Goal: Transaction & Acquisition: Purchase product/service

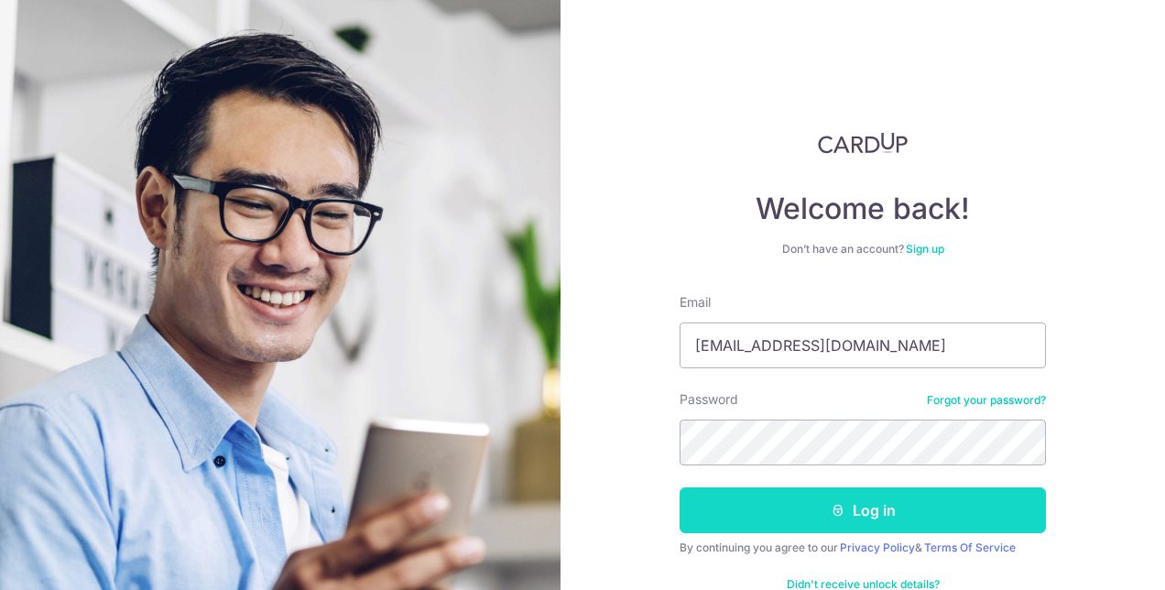
click at [770, 506] on button "Log in" at bounding box center [863, 510] width 366 height 46
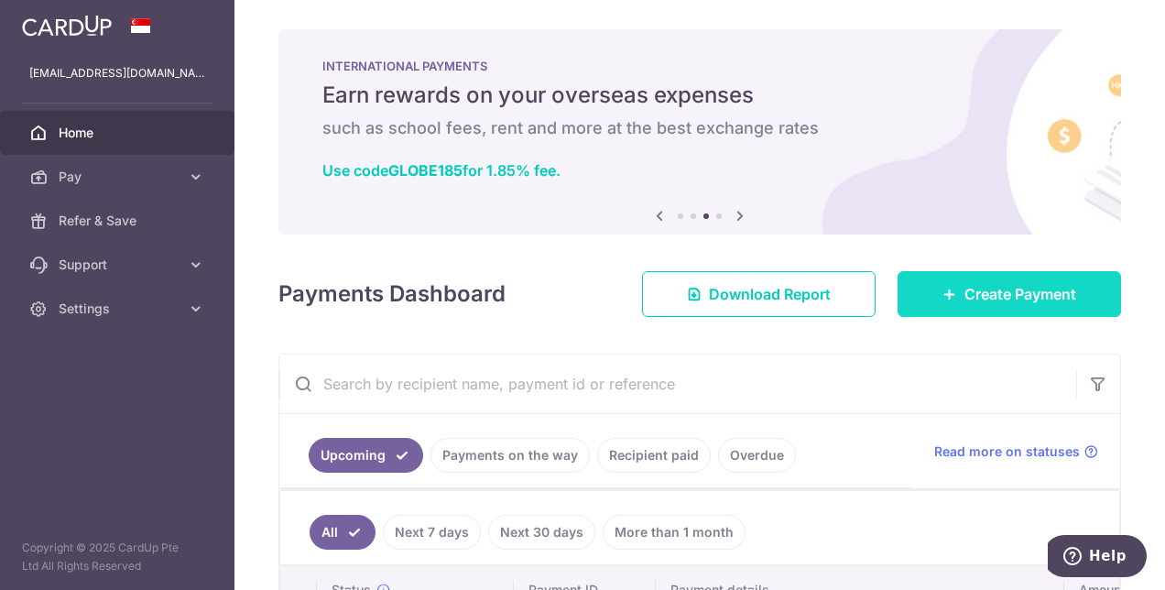
click at [950, 291] on link "Create Payment" at bounding box center [1010, 294] width 224 height 46
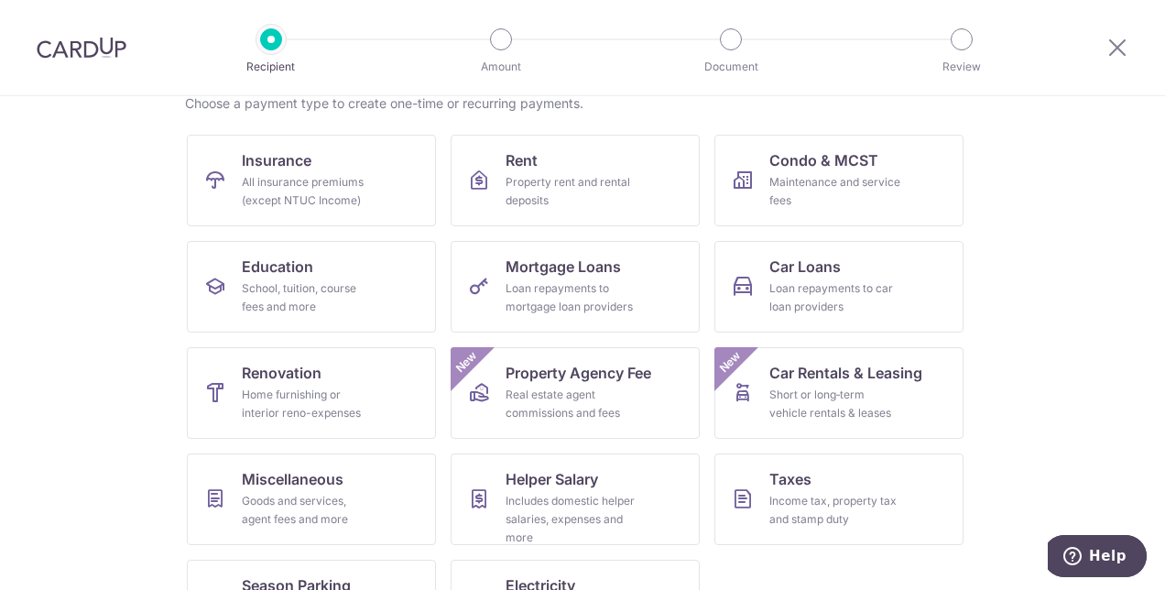
scroll to position [183, 0]
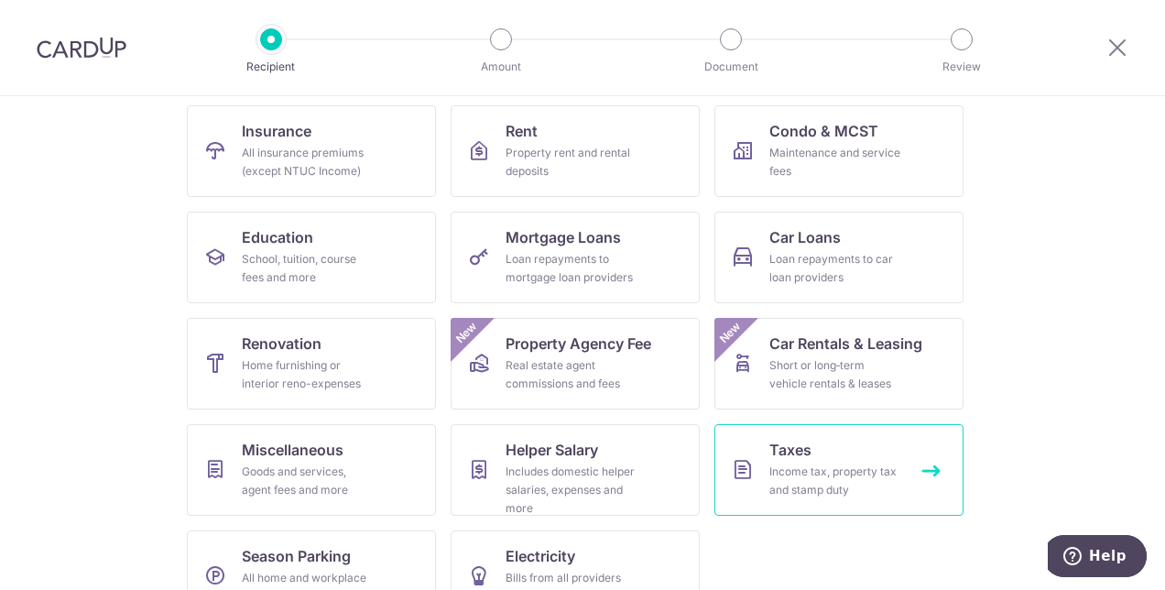
click at [793, 463] on div "Income tax, property tax and stamp duty" at bounding box center [835, 481] width 132 height 37
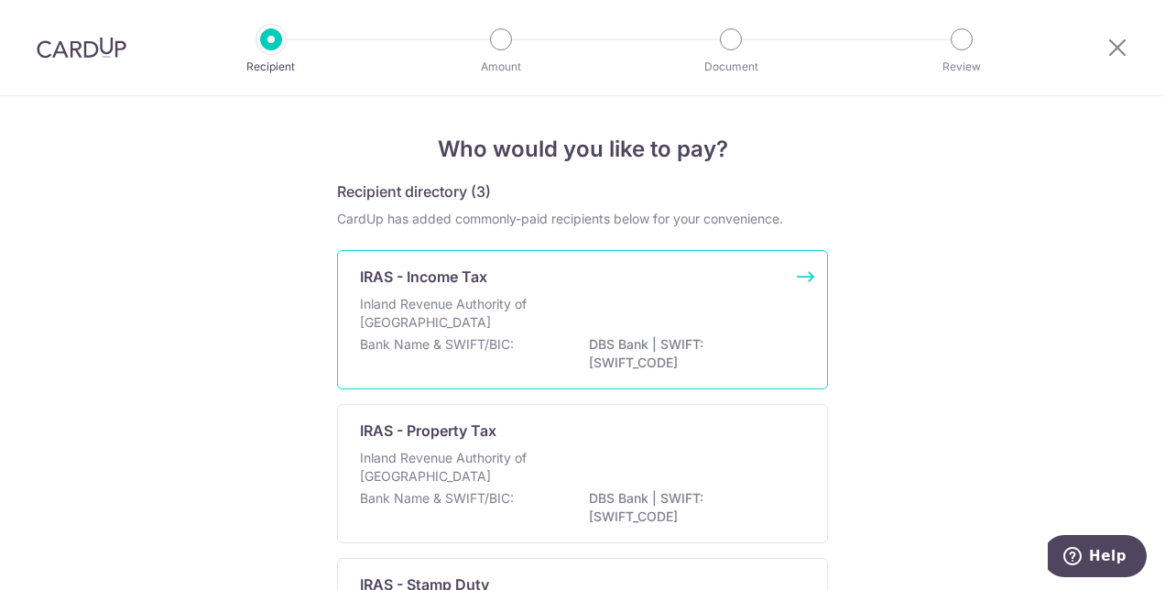
click at [631, 306] on div "Inland Revenue Authority of [GEOGRAPHIC_DATA]" at bounding box center [582, 315] width 445 height 40
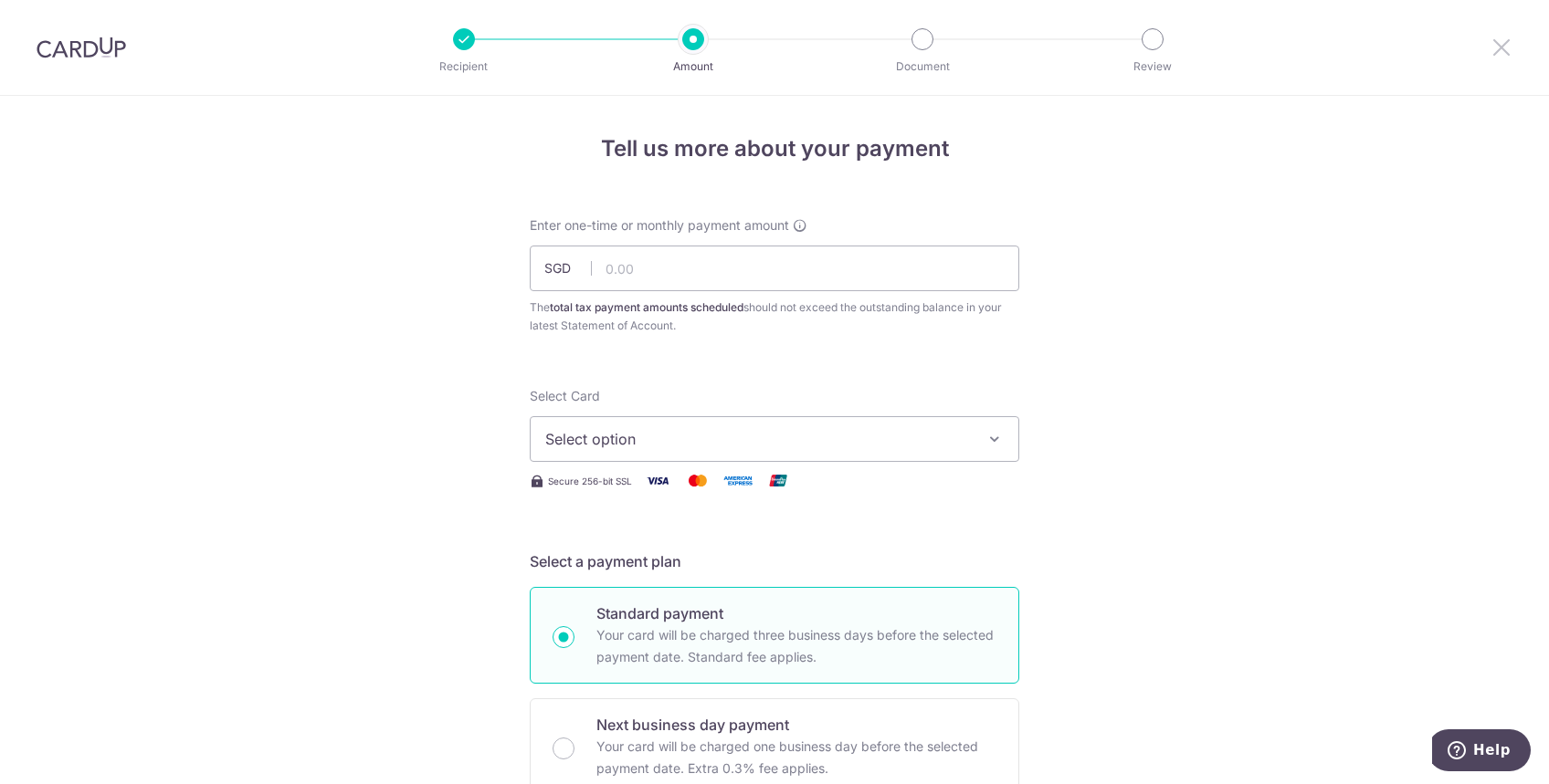
drag, startPoint x: 1499, startPoint y: 48, endPoint x: 913, endPoint y: 93, distance: 587.7
click at [1160, 48] on icon at bounding box center [1501, 47] width 22 height 23
